Goal: Information Seeking & Learning: Learn about a topic

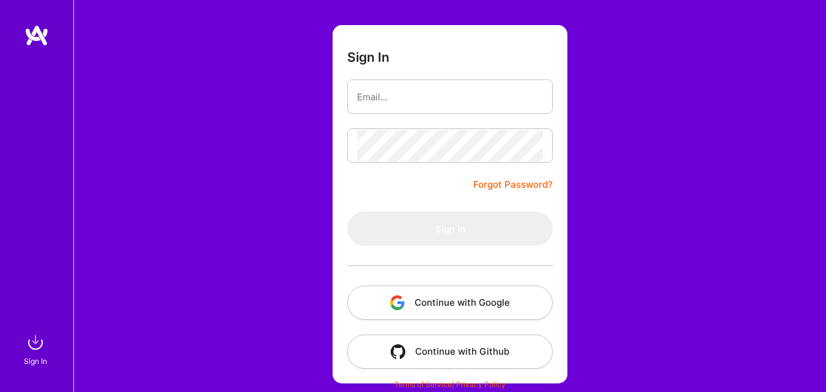
scroll to position [67, 0]
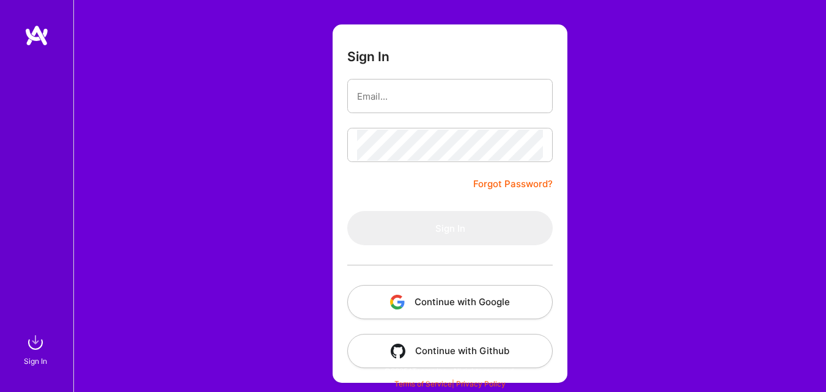
click at [453, 303] on button "Continue with Google" at bounding box center [450, 302] width 206 height 34
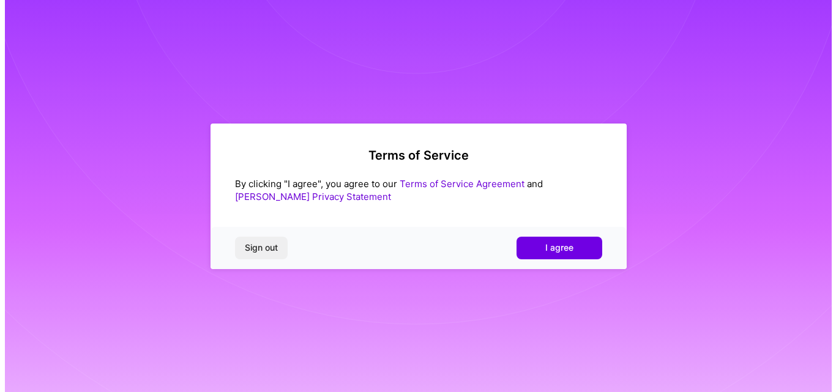
scroll to position [0, 0]
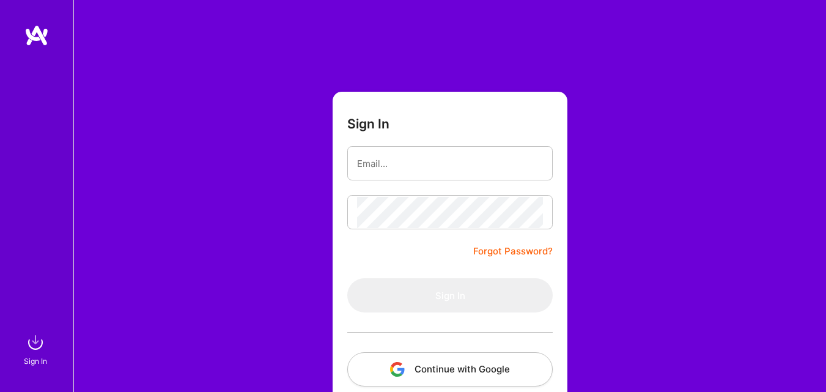
scroll to position [67, 0]
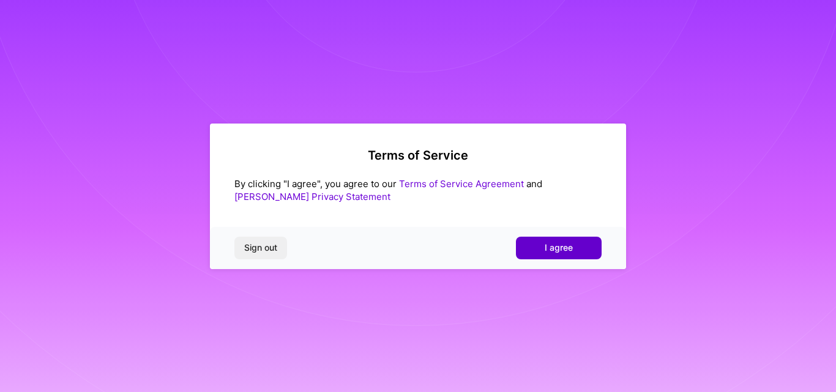
click at [547, 246] on span "I agree" at bounding box center [558, 248] width 28 height 12
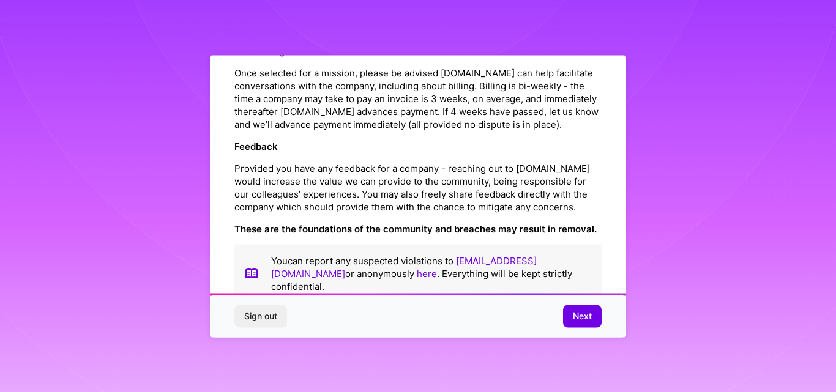
scroll to position [1452, 0]
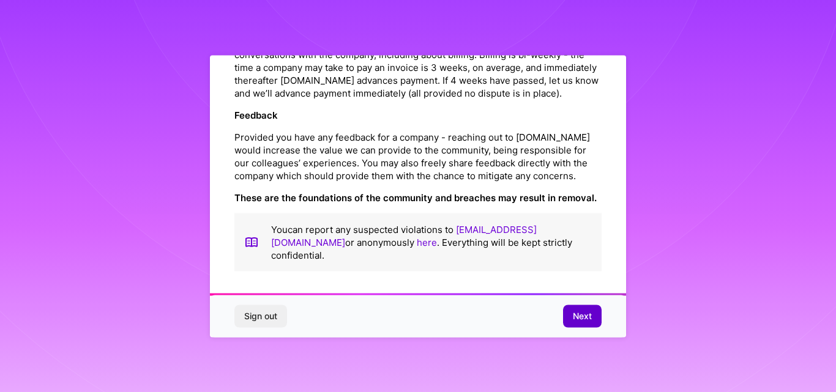
click at [585, 324] on button "Next" at bounding box center [582, 316] width 39 height 22
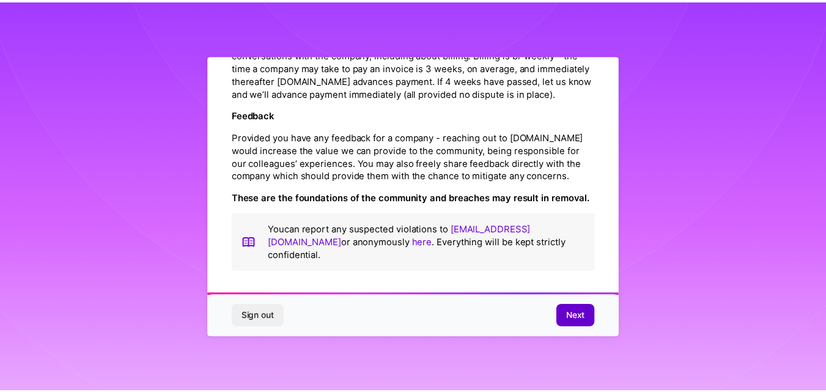
scroll to position [48, 0]
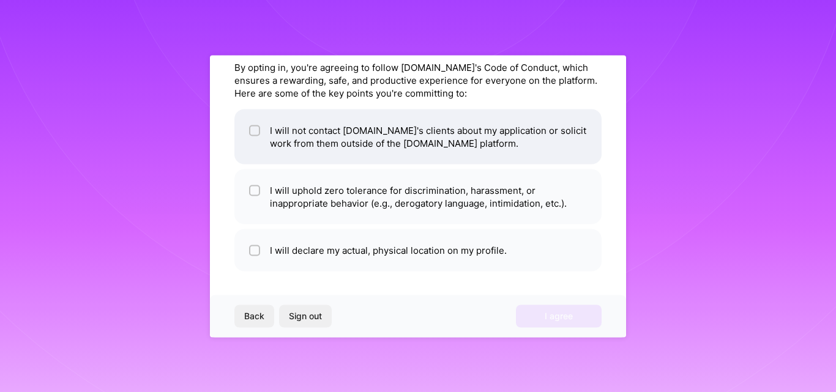
click at [380, 144] on li "I will not contact [DOMAIN_NAME]'s clients about my application or solicit work…" at bounding box center [417, 136] width 367 height 55
checkbox input "true"
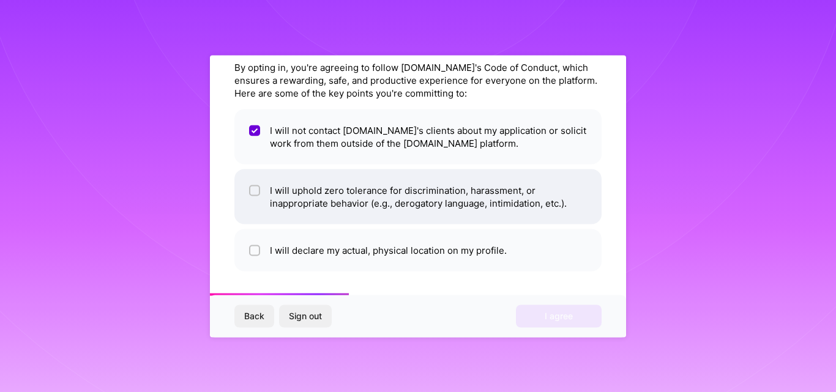
click at [372, 199] on li "I will uphold zero tolerance for discrimination, harassment, or inappropriate b…" at bounding box center [417, 196] width 367 height 55
checkbox input "true"
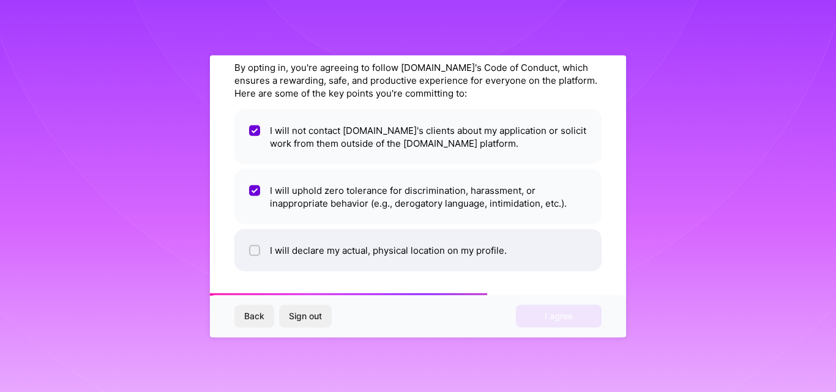
click at [361, 245] on li "I will declare my actual, physical location on my profile." at bounding box center [417, 250] width 367 height 42
checkbox input "true"
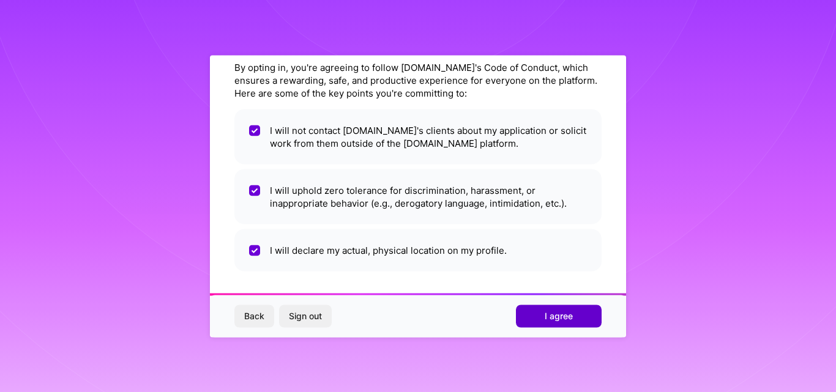
click at [574, 323] on button "I agree" at bounding box center [559, 316] width 86 height 22
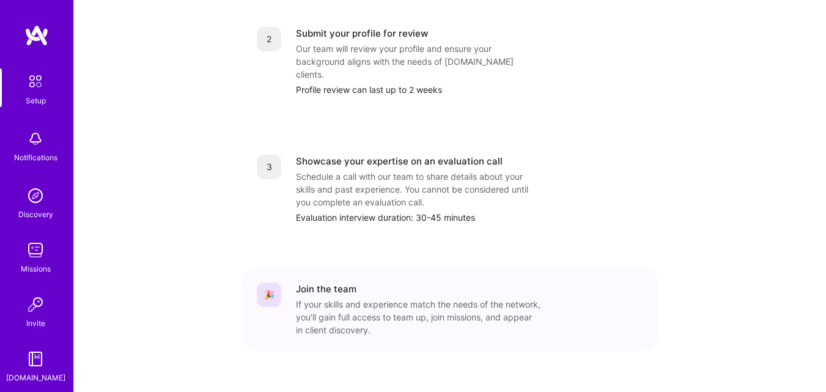
scroll to position [538, 0]
click at [24, 213] on div "Discovery" at bounding box center [35, 214] width 35 height 13
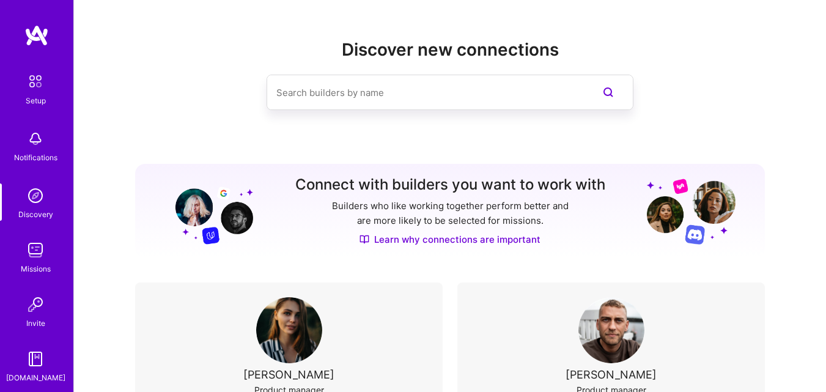
scroll to position [58, 0]
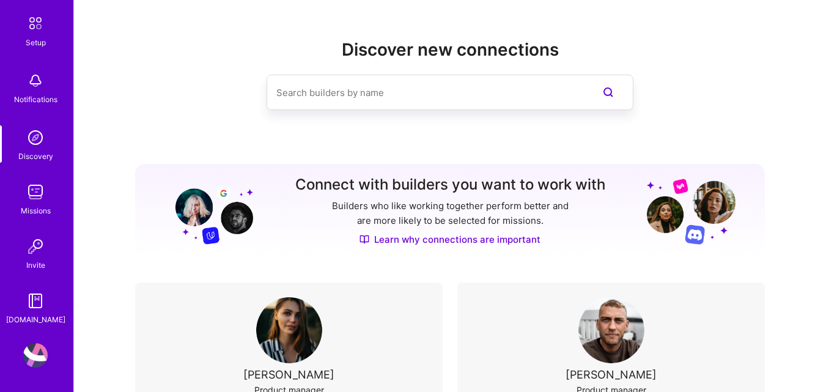
click at [29, 305] on img at bounding box center [35, 301] width 24 height 24
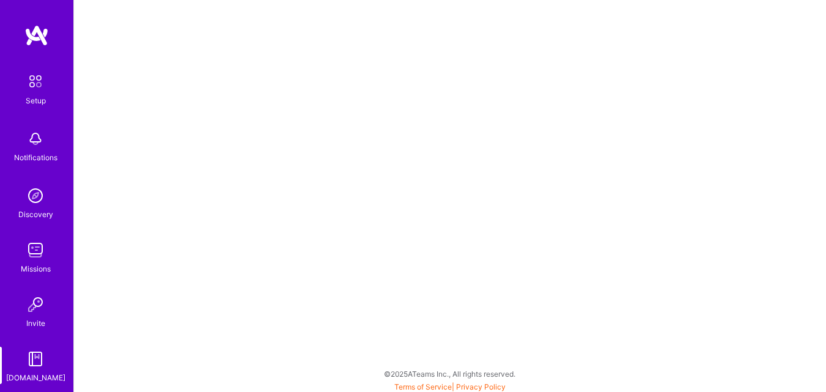
click at [29, 250] on img at bounding box center [35, 250] width 24 height 24
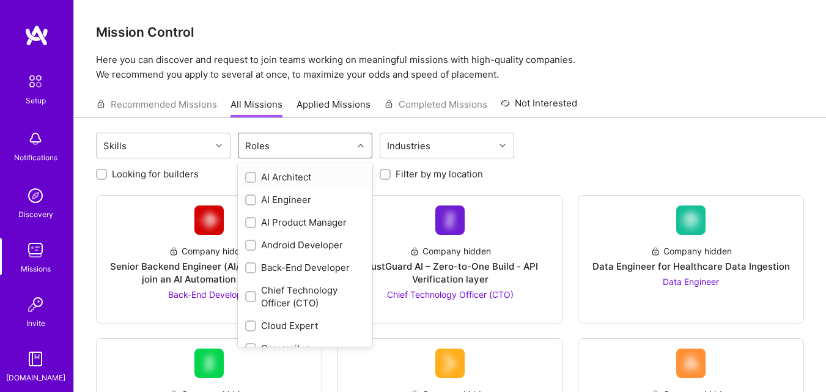
click at [347, 138] on div "Roles" at bounding box center [296, 145] width 114 height 24
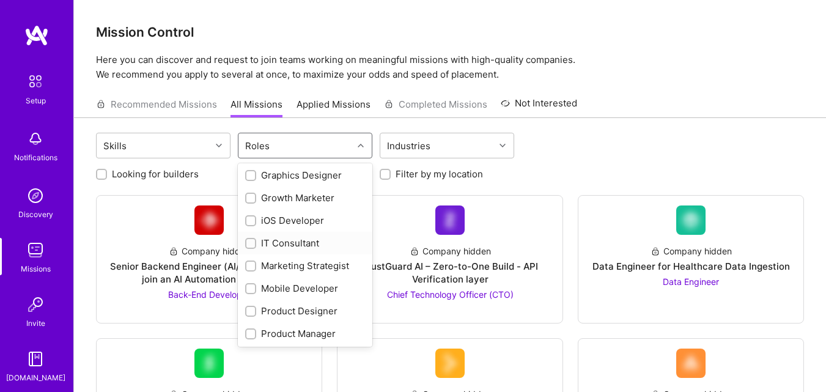
scroll to position [428, 0]
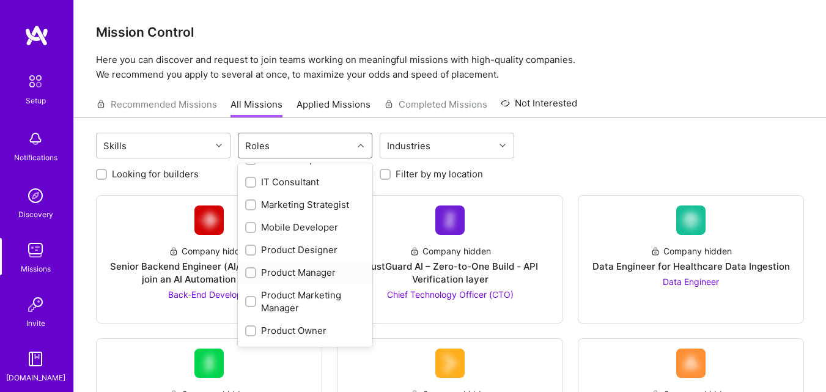
click at [317, 273] on div "Product Manager" at bounding box center [305, 272] width 120 height 13
checkbox input "true"
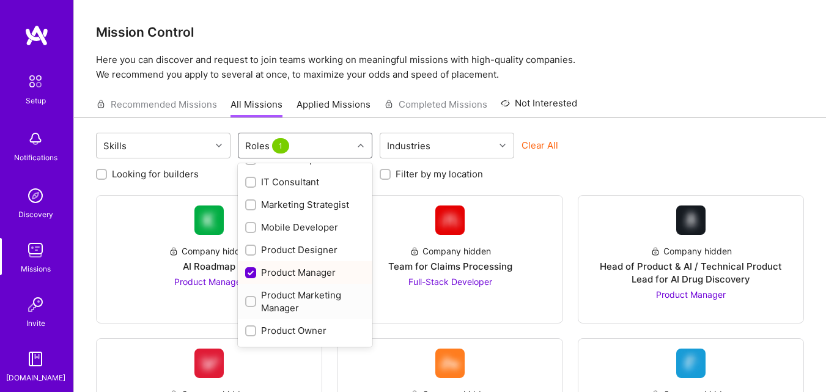
click at [310, 297] on div "Product Marketing Manager" at bounding box center [305, 302] width 120 height 26
checkbox input "true"
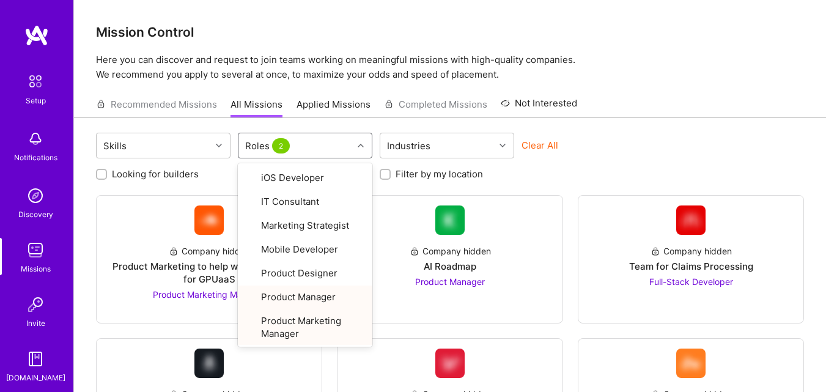
click at [611, 157] on div "Clear All" at bounding box center [589, 150] width 135 height 23
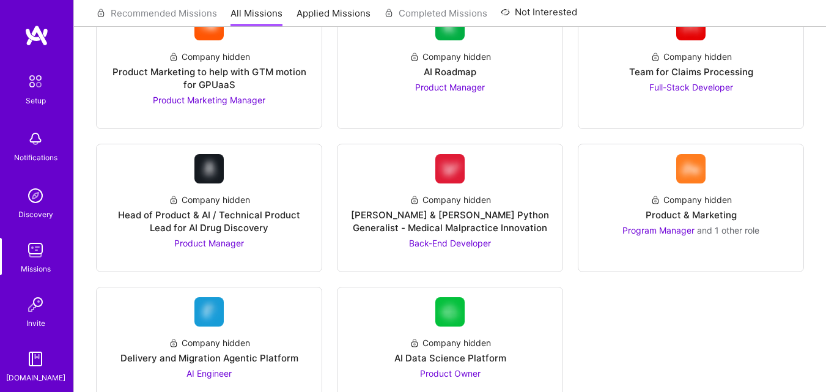
scroll to position [173, 0]
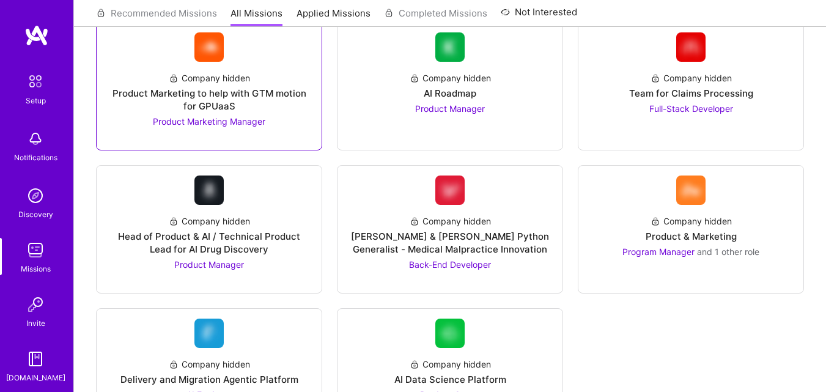
click at [214, 105] on div "Product Marketing to help with GTM motion for GPUaaS" at bounding box center [209, 100] width 206 height 26
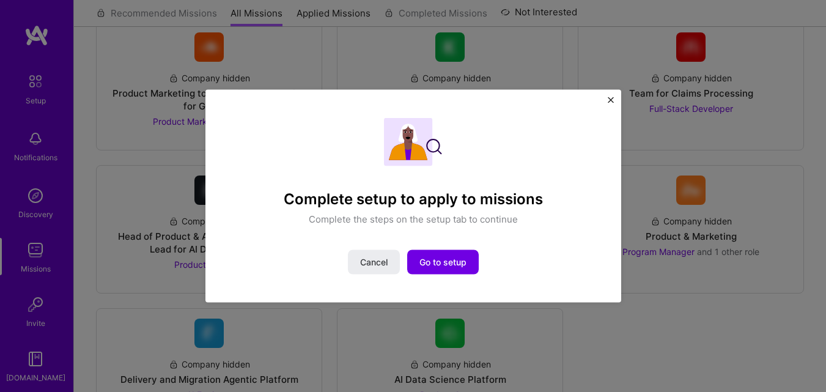
click at [608, 103] on button "Close" at bounding box center [611, 103] width 6 height 13
